Goal: Book appointment/travel/reservation

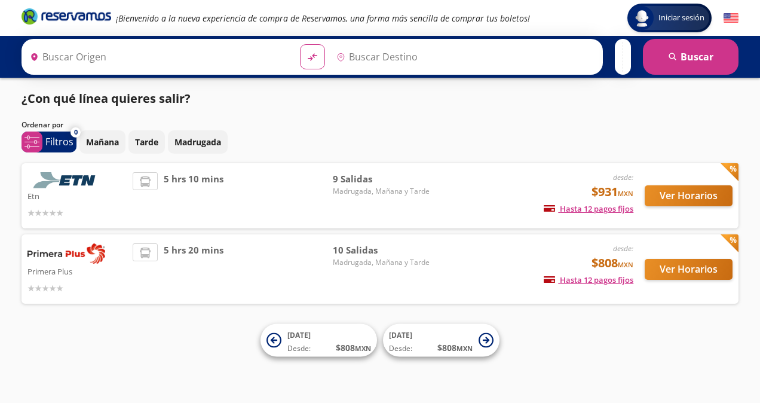
type input "[GEOGRAPHIC_DATA], [GEOGRAPHIC_DATA]"
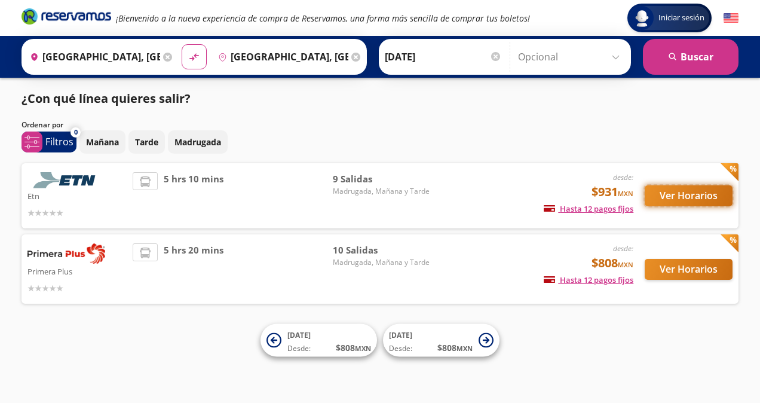
click at [680, 188] on button "Ver Horarios" at bounding box center [689, 195] width 88 height 21
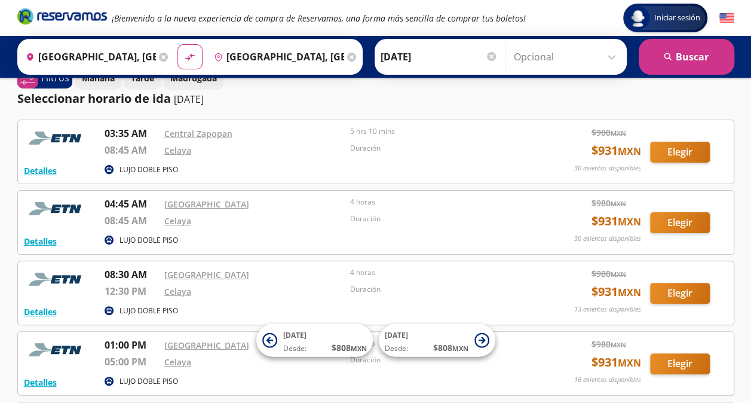
scroll to position [21, 0]
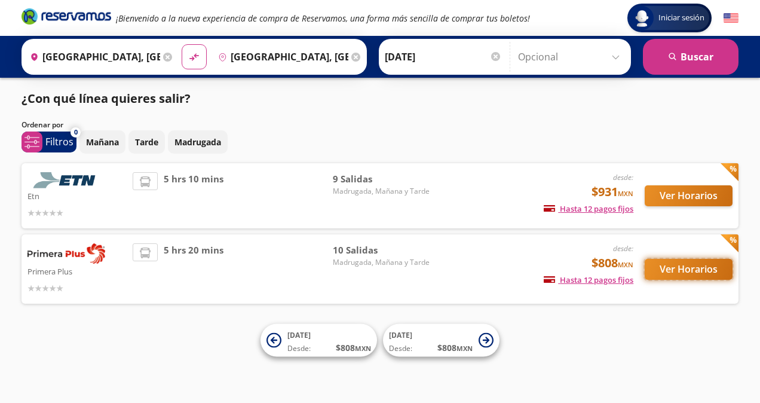
click at [671, 273] on button "Ver Horarios" at bounding box center [689, 269] width 88 height 21
click at [675, 191] on button "Ver Horarios" at bounding box center [689, 195] width 88 height 21
